Goal: Task Accomplishment & Management: Use online tool/utility

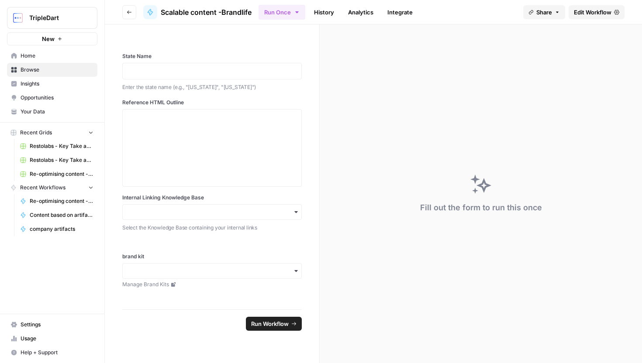
click at [137, 14] on header "Go back Scalable content -Brandlife Run Once History Analytics Integrate Share …" at bounding box center [373, 12] width 537 height 24
click at [131, 14] on icon "button" at bounding box center [129, 12] width 5 height 5
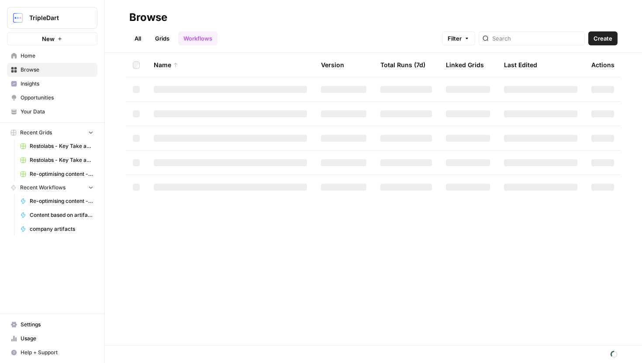
click at [523, 29] on div "All Grids Workflows Filter Create" at bounding box center [373, 34] width 488 height 21
click at [523, 39] on input "search" at bounding box center [536, 38] width 89 height 9
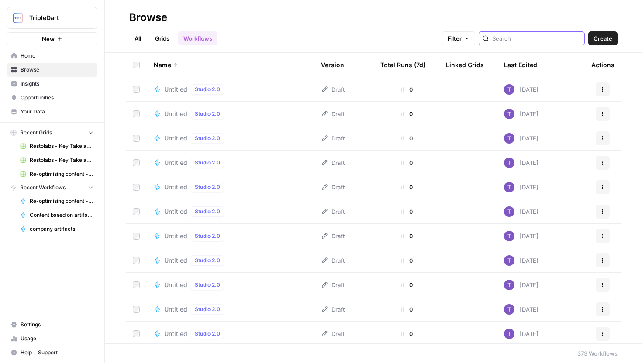
type input "brief"
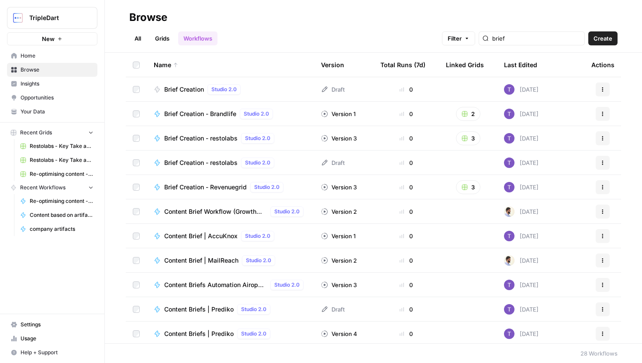
click at [165, 39] on link "Grids" at bounding box center [162, 38] width 25 height 14
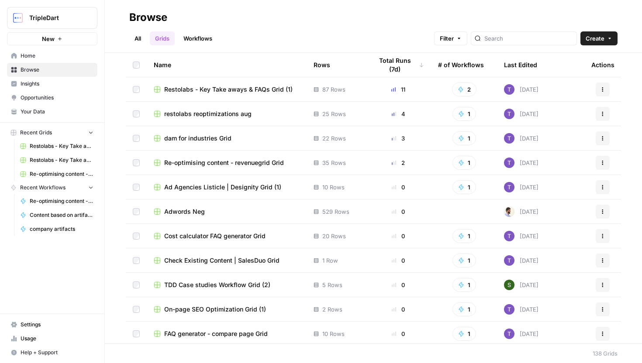
click at [199, 39] on link "Workflows" at bounding box center [197, 38] width 39 height 14
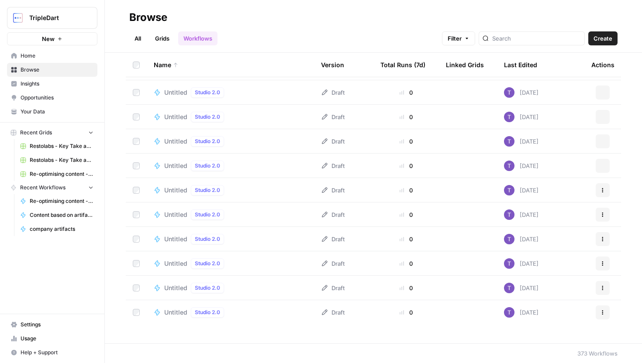
scroll to position [78, 0]
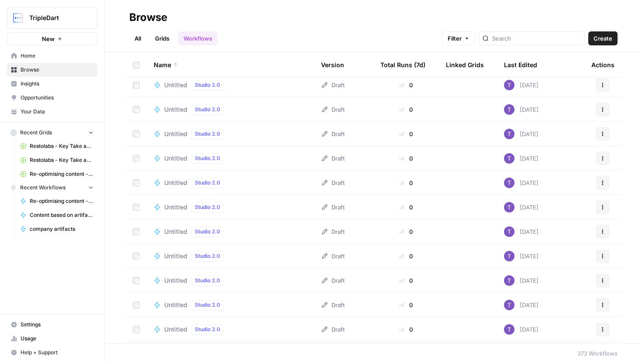
click at [553, 43] on div at bounding box center [531, 38] width 106 height 14
type input "n"
type input "v"
click at [162, 38] on link "Grids" at bounding box center [162, 38] width 25 height 14
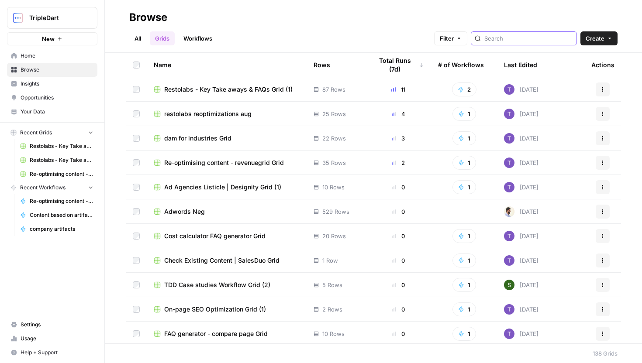
click at [529, 41] on input "search" at bounding box center [528, 38] width 89 height 9
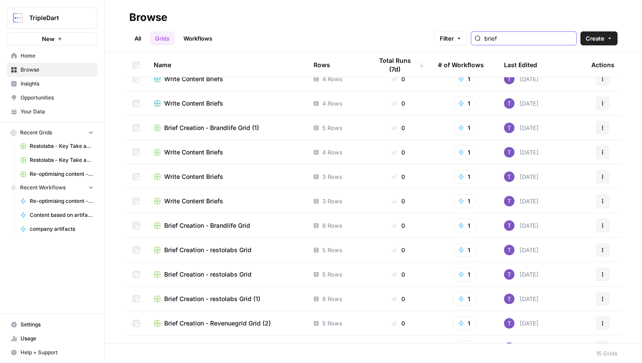
scroll to position [67, 0]
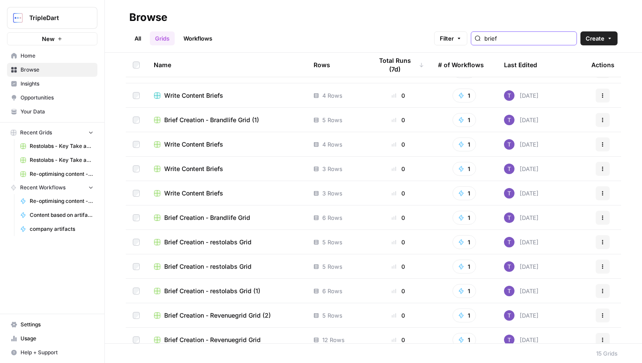
type input "brief"
click at [230, 245] on span "Brief Creation - restolabs Grid" at bounding box center [207, 242] width 87 height 9
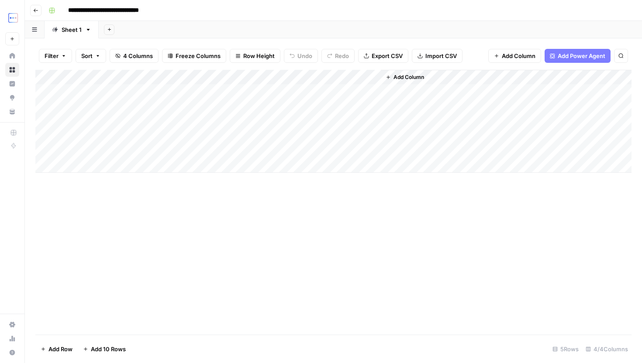
click at [37, 9] on icon "button" at bounding box center [35, 10] width 5 height 5
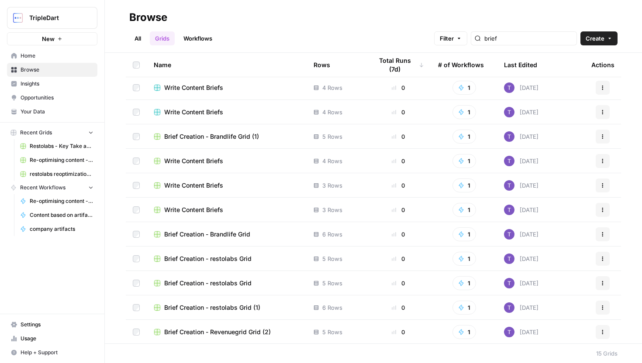
scroll to position [51, 0]
click at [242, 288] on td "Brief Creation - restolabs Grid" at bounding box center [227, 283] width 160 height 24
click at [241, 284] on span "Brief Creation - restolabs Grid" at bounding box center [207, 283] width 87 height 9
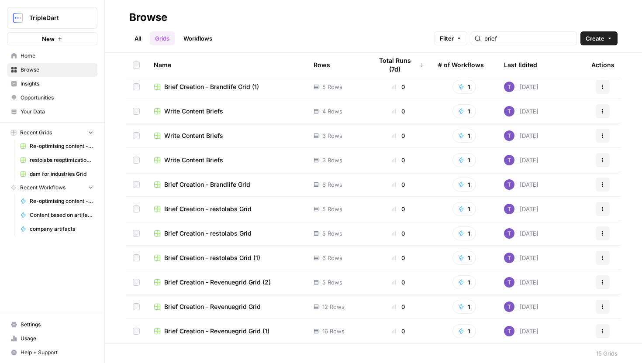
click at [238, 283] on span "Brief Creation - Revenuegrid Grid (2)" at bounding box center [217, 282] width 107 height 9
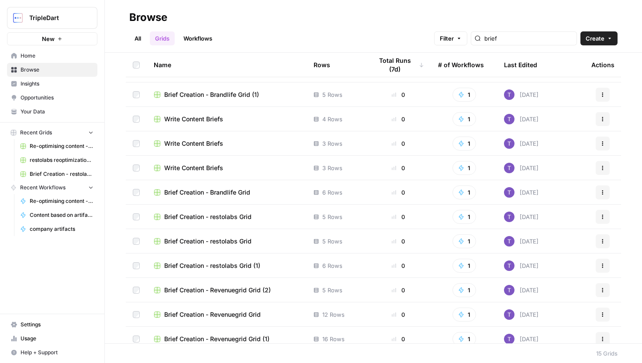
scroll to position [100, 0]
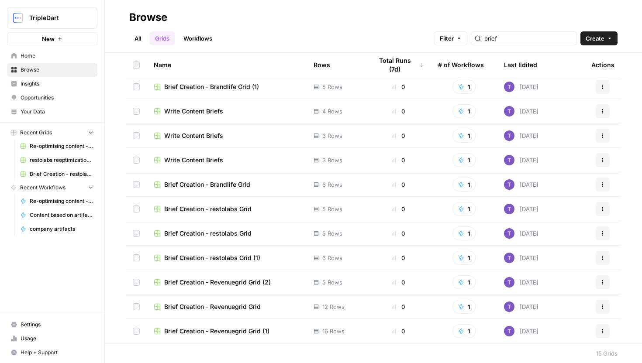
click at [247, 284] on span "Brief Creation - Revenuegrid Grid (2)" at bounding box center [217, 282] width 107 height 9
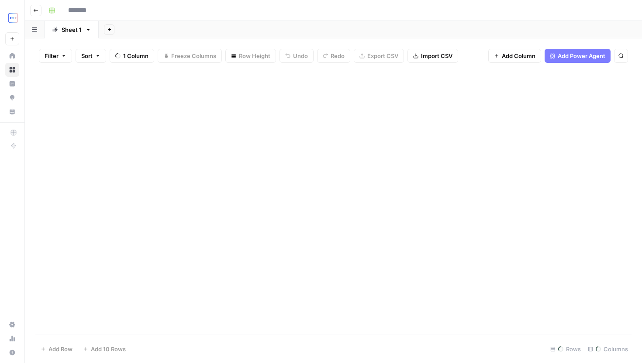
type input "**********"
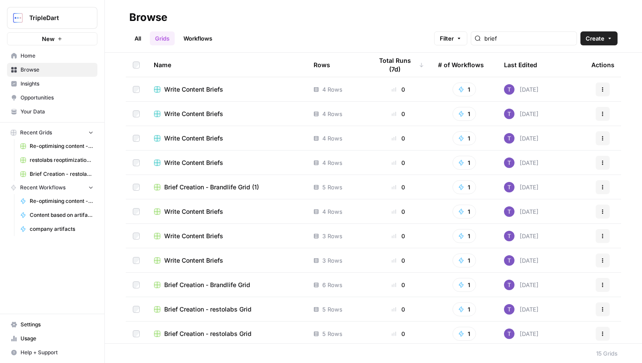
scroll to position [100, 0]
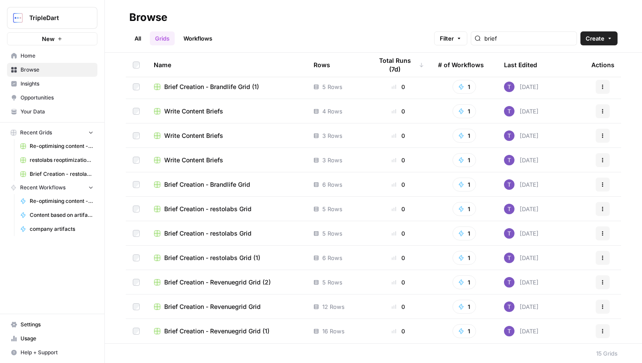
click at [254, 260] on span "Brief Creation - restolabs Grid (1)" at bounding box center [212, 258] width 96 height 9
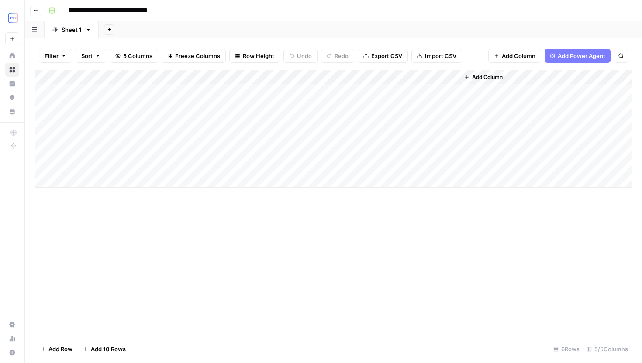
click at [118, 187] on div "Add Column" at bounding box center [333, 129] width 596 height 118
click at [103, 180] on textarea at bounding box center [135, 181] width 140 height 12
paste textarea "**********"
type textarea "**********"
click at [189, 238] on div "Add Column" at bounding box center [333, 202] width 596 height 265
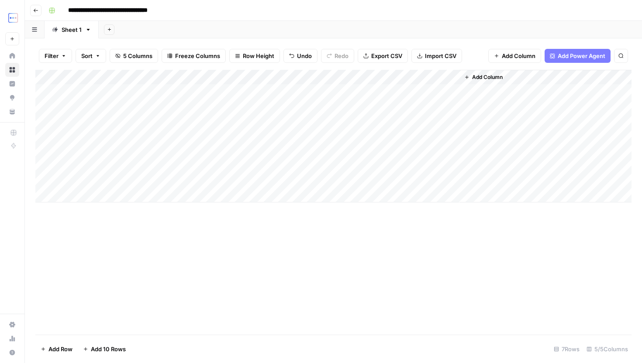
click at [183, 182] on div "Add Column" at bounding box center [333, 136] width 596 height 133
click at [184, 170] on div "Add Column" at bounding box center [333, 136] width 596 height 133
drag, startPoint x: 223, startPoint y: 172, endPoint x: 223, endPoint y: 182, distance: 9.6
click at [223, 182] on div "Add Column" at bounding box center [333, 136] width 596 height 133
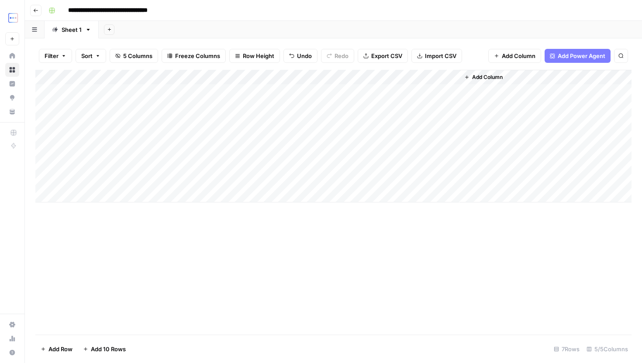
click at [282, 182] on div "Add Column" at bounding box center [333, 136] width 596 height 133
click at [340, 182] on div "Add Column" at bounding box center [333, 136] width 596 height 133
click at [113, 200] on div "Add Column" at bounding box center [333, 136] width 596 height 133
click at [105, 191] on textarea at bounding box center [135, 196] width 140 height 12
type textarea "**********"
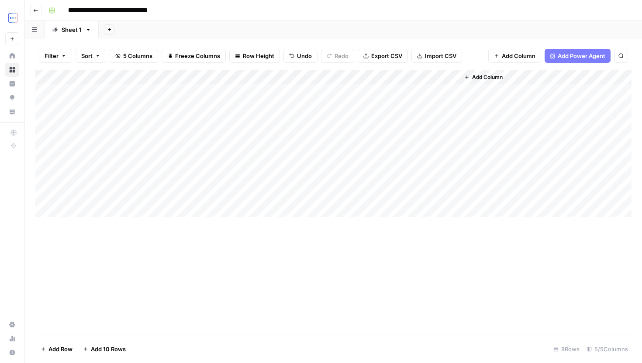
click at [200, 182] on div "Add Column" at bounding box center [333, 144] width 596 height 148
drag, startPoint x: 224, startPoint y: 186, endPoint x: 224, endPoint y: 190, distance: 4.8
click at [224, 190] on div "Add Column" at bounding box center [333, 144] width 596 height 148
click at [191, 192] on div "Add Column" at bounding box center [333, 144] width 596 height 148
click at [342, 195] on div "Add Column" at bounding box center [333, 144] width 596 height 148
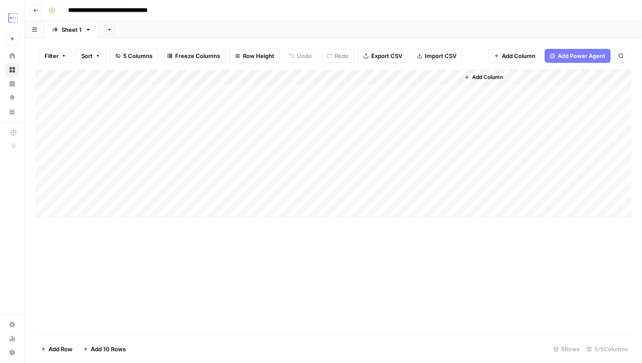
click at [413, 180] on div "Add Column" at bounding box center [333, 144] width 596 height 148
click at [413, 180] on input "**********" at bounding box center [453, 183] width 140 height 10
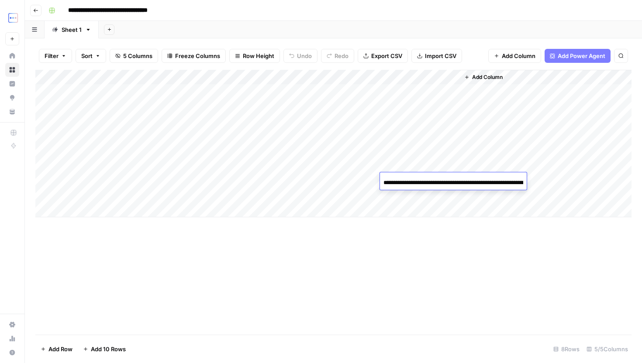
click at [380, 266] on div "Add Column" at bounding box center [333, 202] width 596 height 265
click at [361, 77] on div "Add Column" at bounding box center [333, 144] width 596 height 148
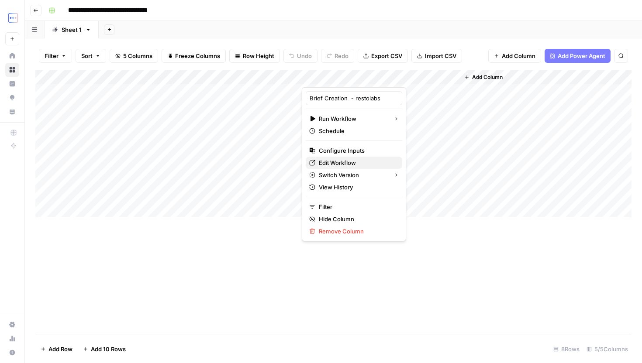
click at [344, 165] on span "Edit Workflow" at bounding box center [357, 162] width 76 height 9
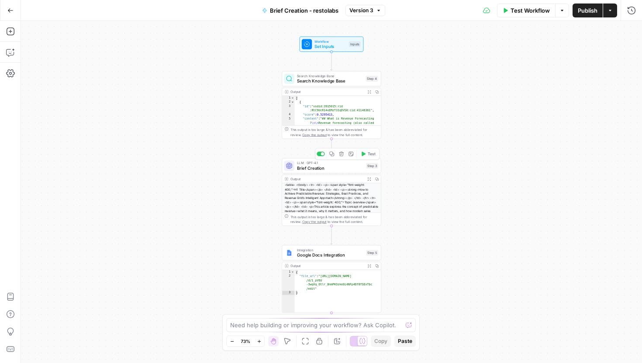
click at [334, 167] on span "Brief Creation" at bounding box center [330, 168] width 67 height 7
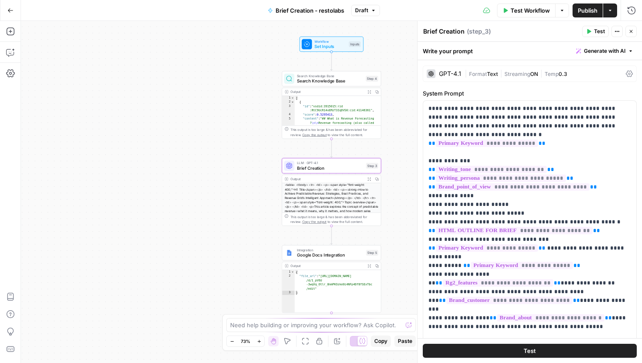
click at [456, 78] on div "GPT-4.1 | Format Text | Streaming ON | Temp 0.3" at bounding box center [530, 73] width 214 height 17
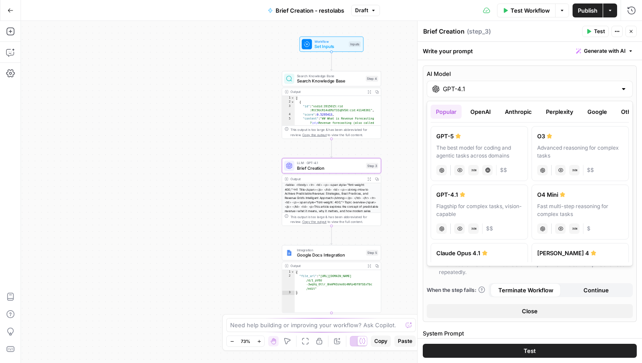
click at [450, 95] on div "GPT-4.1" at bounding box center [530, 89] width 206 height 17
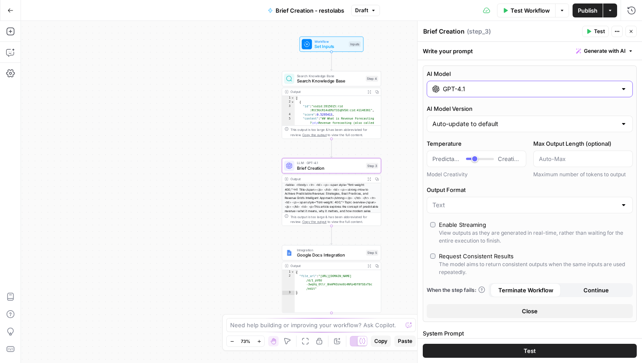
click at [451, 91] on input "GPT-4.1" at bounding box center [530, 89] width 174 height 9
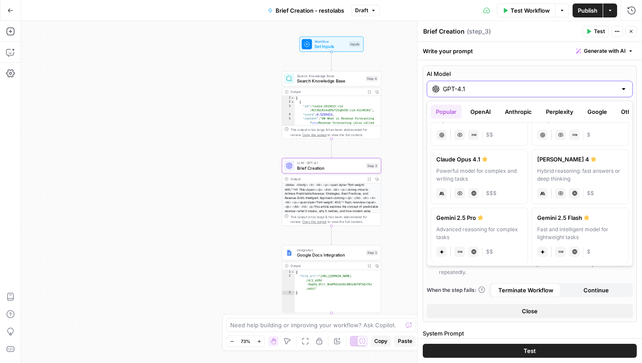
scroll to position [91, 0]
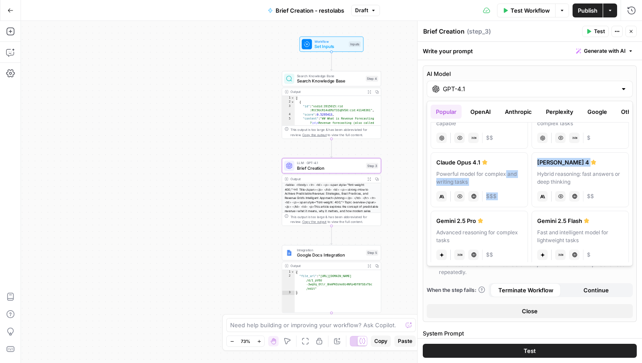
drag, startPoint x: 505, startPoint y: 177, endPoint x: 552, endPoint y: 169, distance: 47.8
click at [552, 169] on div "GPT-5 The best model for coding and agentic tasks across domains chat Vision Ca…" at bounding box center [529, 193] width 198 height 140
click at [563, 163] on div "[PERSON_NAME] 4" at bounding box center [580, 162] width 86 height 9
type input "[PERSON_NAME] 4"
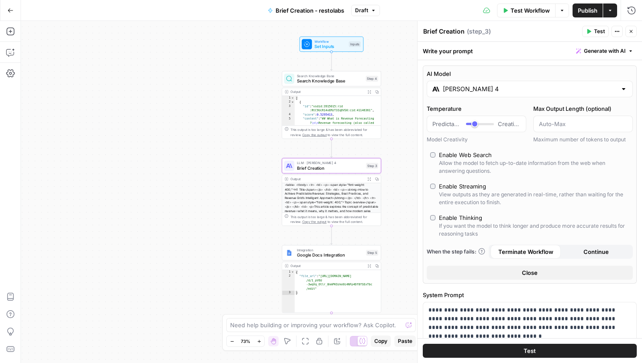
click at [462, 219] on div "Enable Thinking" at bounding box center [460, 217] width 43 height 9
type input "*"
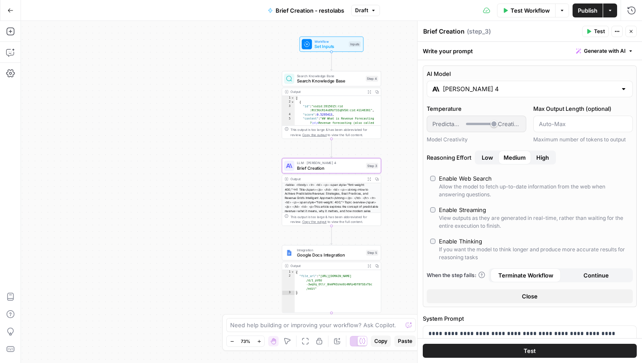
click at [632, 30] on icon "button" at bounding box center [630, 31] width 3 height 3
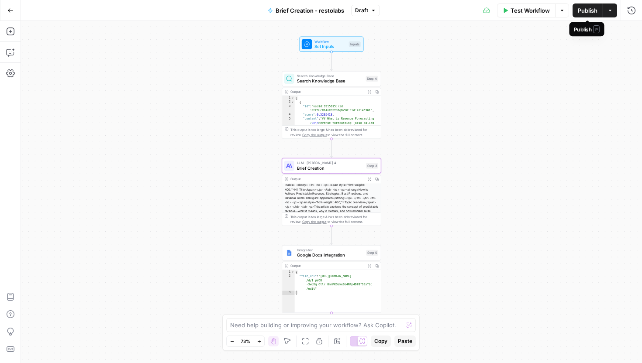
click at [587, 8] on span "Publish" at bounding box center [588, 10] width 20 height 9
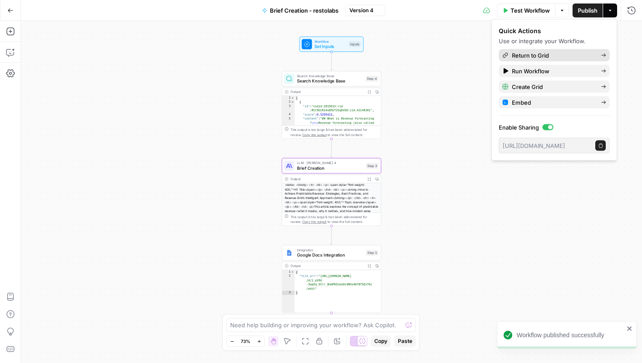
click at [568, 55] on span "Return to Grid" at bounding box center [553, 55] width 82 height 9
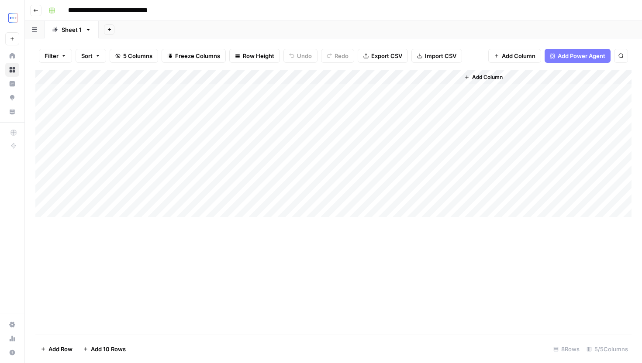
click at [361, 74] on div "Add Column" at bounding box center [333, 144] width 596 height 148
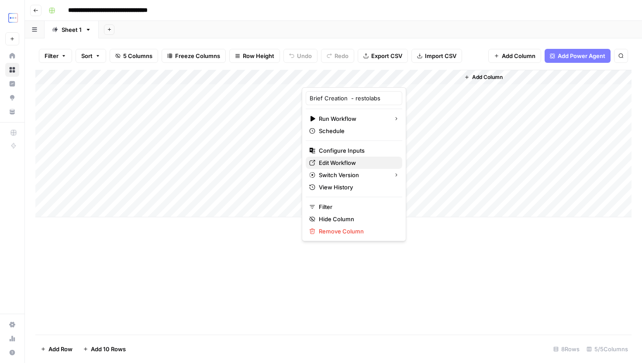
click at [349, 162] on span "Edit Workflow" at bounding box center [357, 162] width 76 height 9
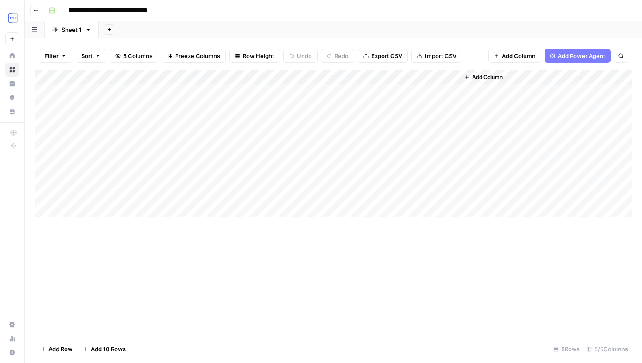
click at [371, 198] on div "Add Column" at bounding box center [333, 144] width 596 height 148
click at [373, 196] on div "Add Column" at bounding box center [333, 144] width 596 height 148
click at [340, 246] on div "Add Column" at bounding box center [333, 202] width 596 height 265
click at [372, 193] on div "Add Column" at bounding box center [333, 144] width 596 height 148
click at [359, 195] on div "Add Column" at bounding box center [333, 144] width 596 height 148
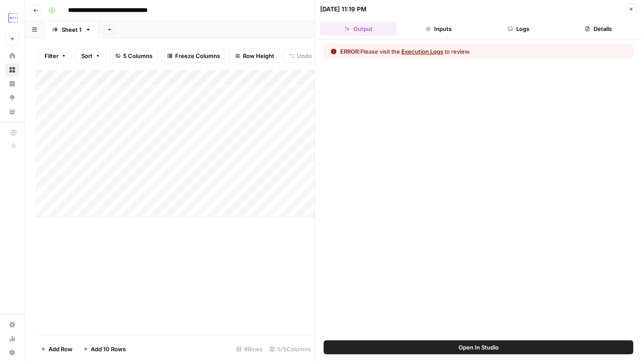
click at [511, 28] on icon "button" at bounding box center [509, 28] width 5 height 5
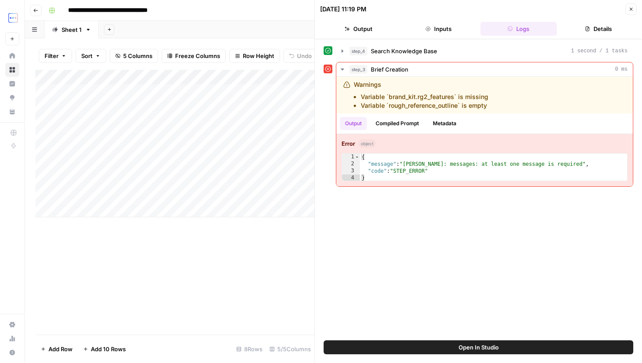
click at [627, 6] on button "Close" at bounding box center [630, 8] width 11 height 11
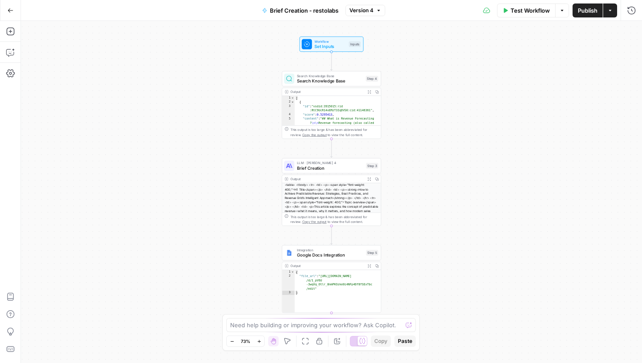
scroll to position [53, 0]
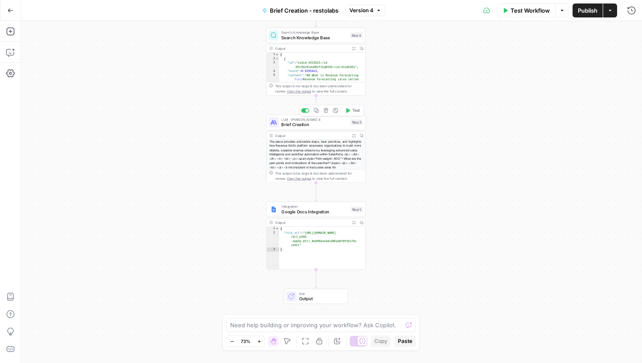
click at [323, 118] on span "LLM · [PERSON_NAME] 4" at bounding box center [314, 119] width 67 height 5
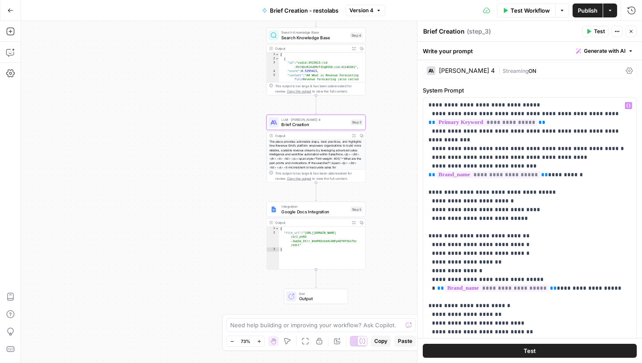
scroll to position [162, 0]
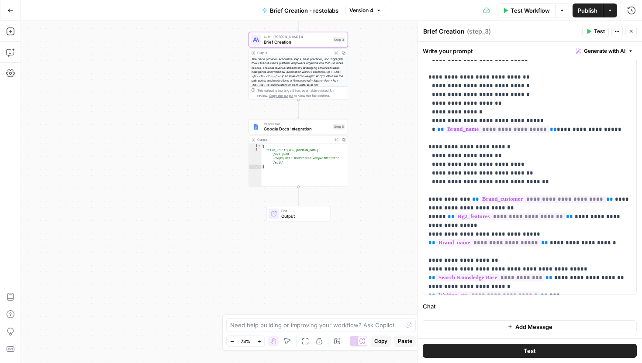
click at [537, 329] on span "Add Message" at bounding box center [533, 327] width 37 height 9
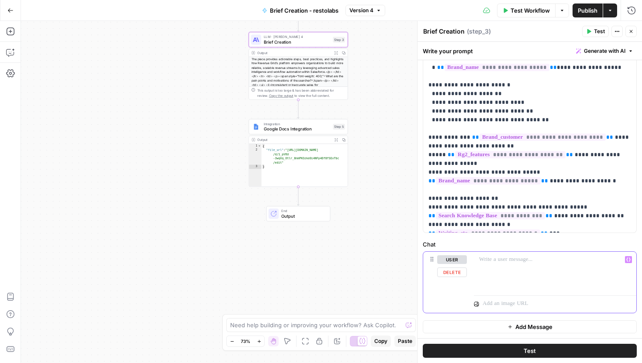
click at [533, 278] on div at bounding box center [555, 272] width 162 height 40
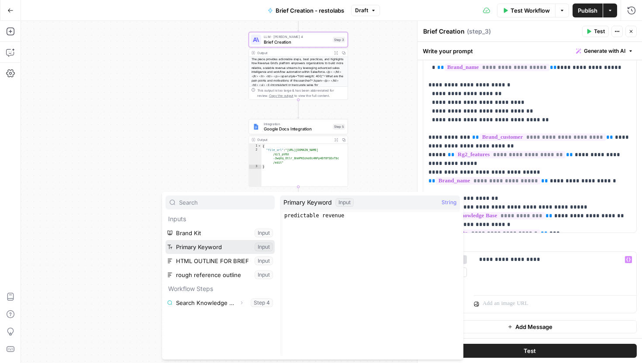
click at [226, 250] on button "Select variable Primary Keyword" at bounding box center [219, 247] width 109 height 14
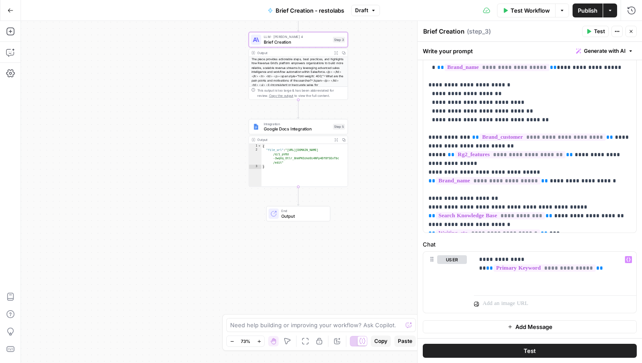
click at [585, 15] on button "Publish" at bounding box center [587, 10] width 30 height 14
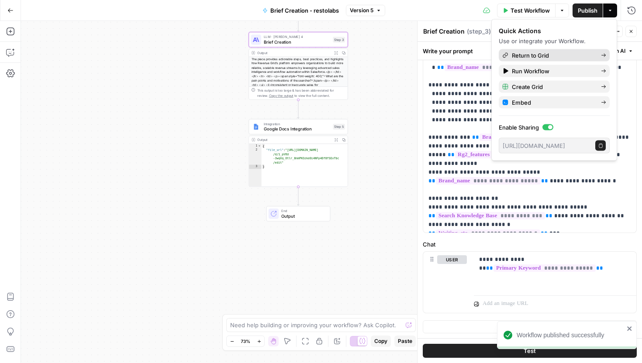
click at [537, 56] on span "Return to Grid" at bounding box center [553, 55] width 82 height 9
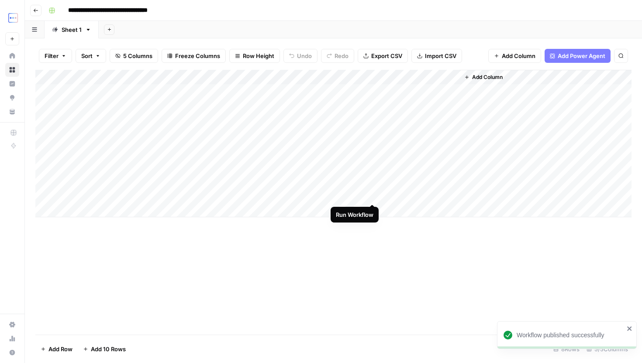
click at [372, 193] on div "Add Column" at bounding box center [333, 144] width 596 height 148
click at [403, 180] on div "Add Column" at bounding box center [333, 144] width 596 height 148
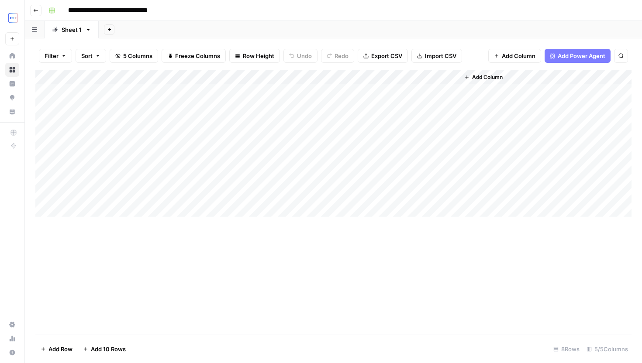
click at [406, 256] on div "Add Column" at bounding box center [333, 202] width 596 height 265
